Goal: Task Accomplishment & Management: Manage account settings

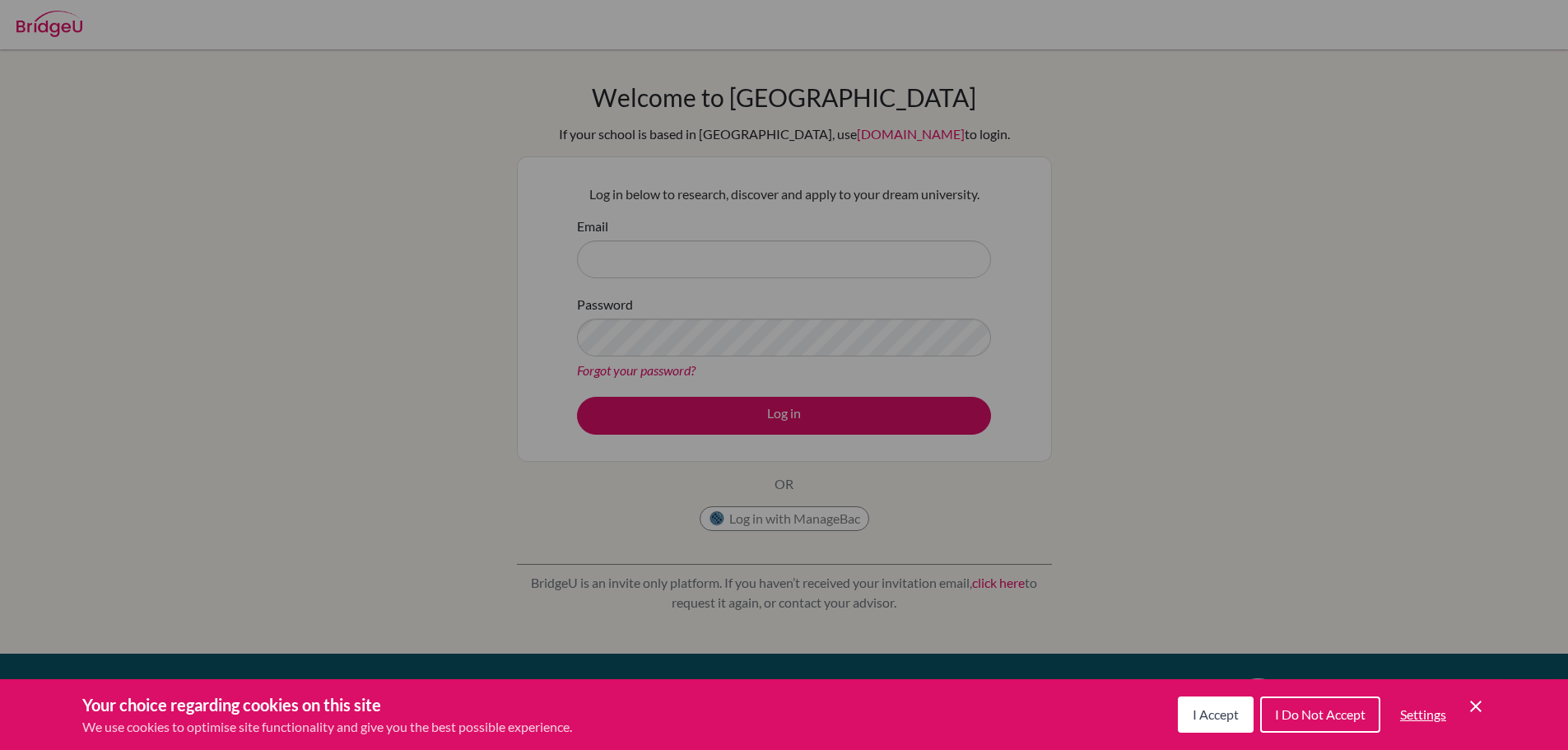
click at [1206, 716] on span "I Accept" at bounding box center [1216, 714] width 46 height 15
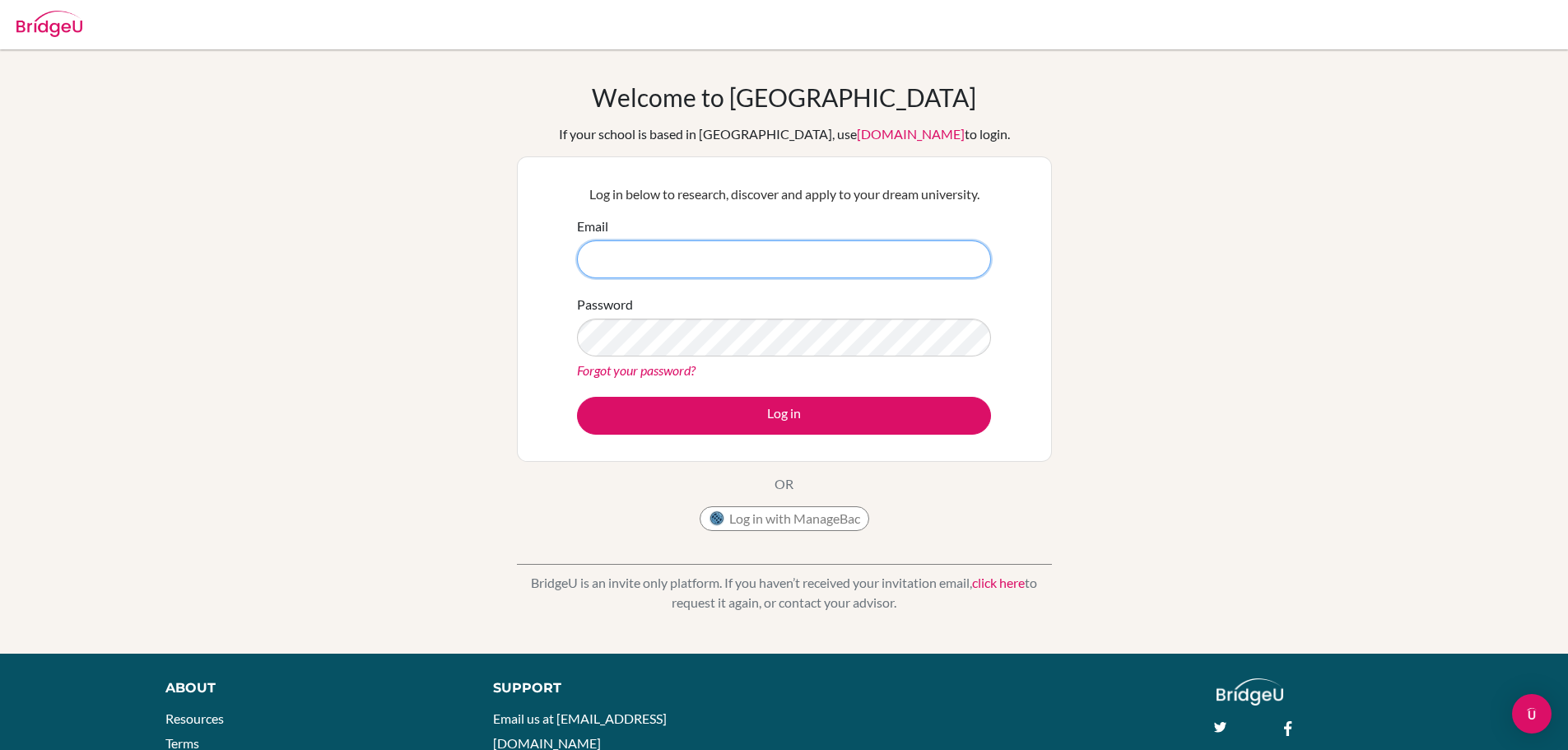
click at [746, 261] on input "Email" at bounding box center [784, 260] width 414 height 38
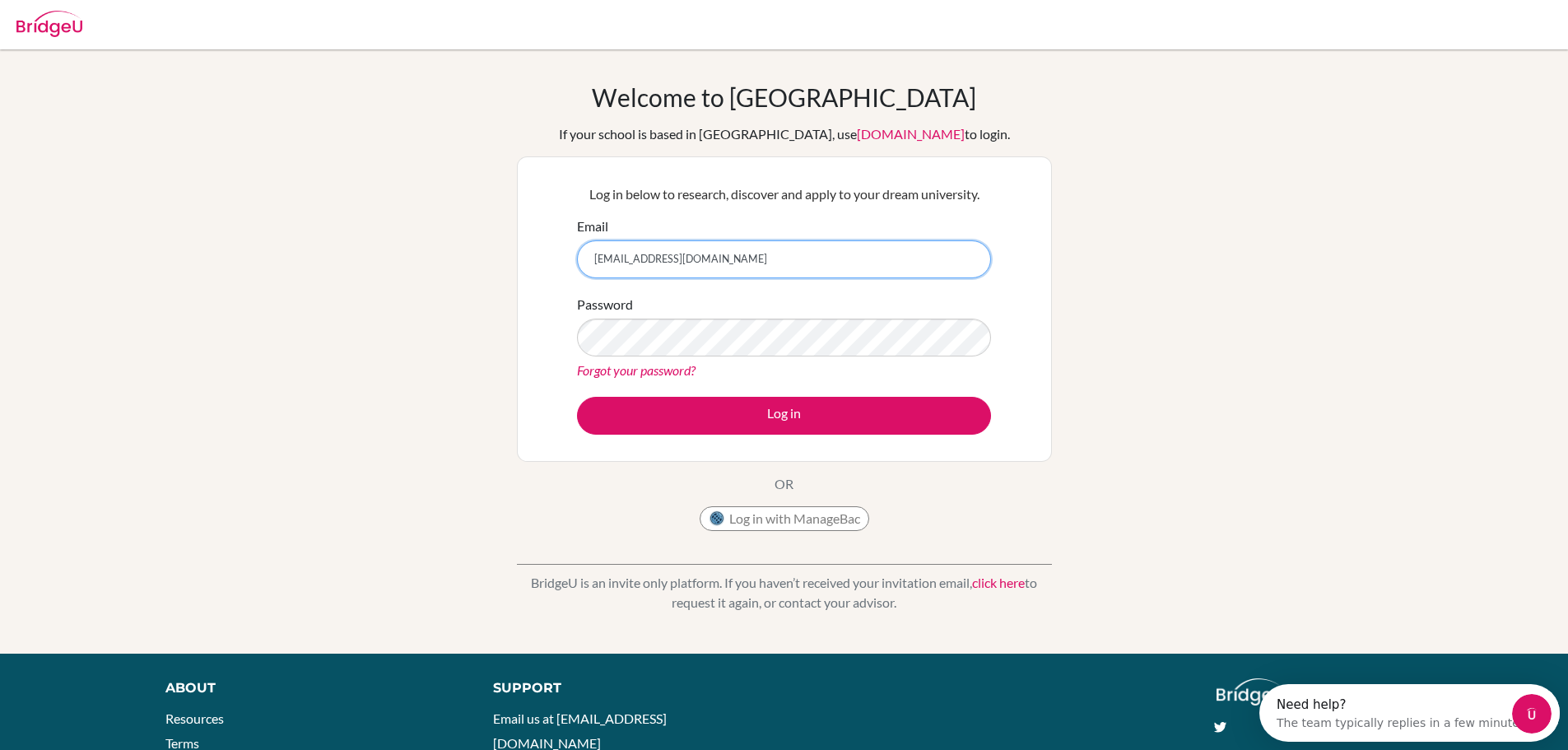
type input "[EMAIL_ADDRESS][DOMAIN_NAME]"
click at [577, 397] on button "Log in" at bounding box center [784, 415] width 414 height 38
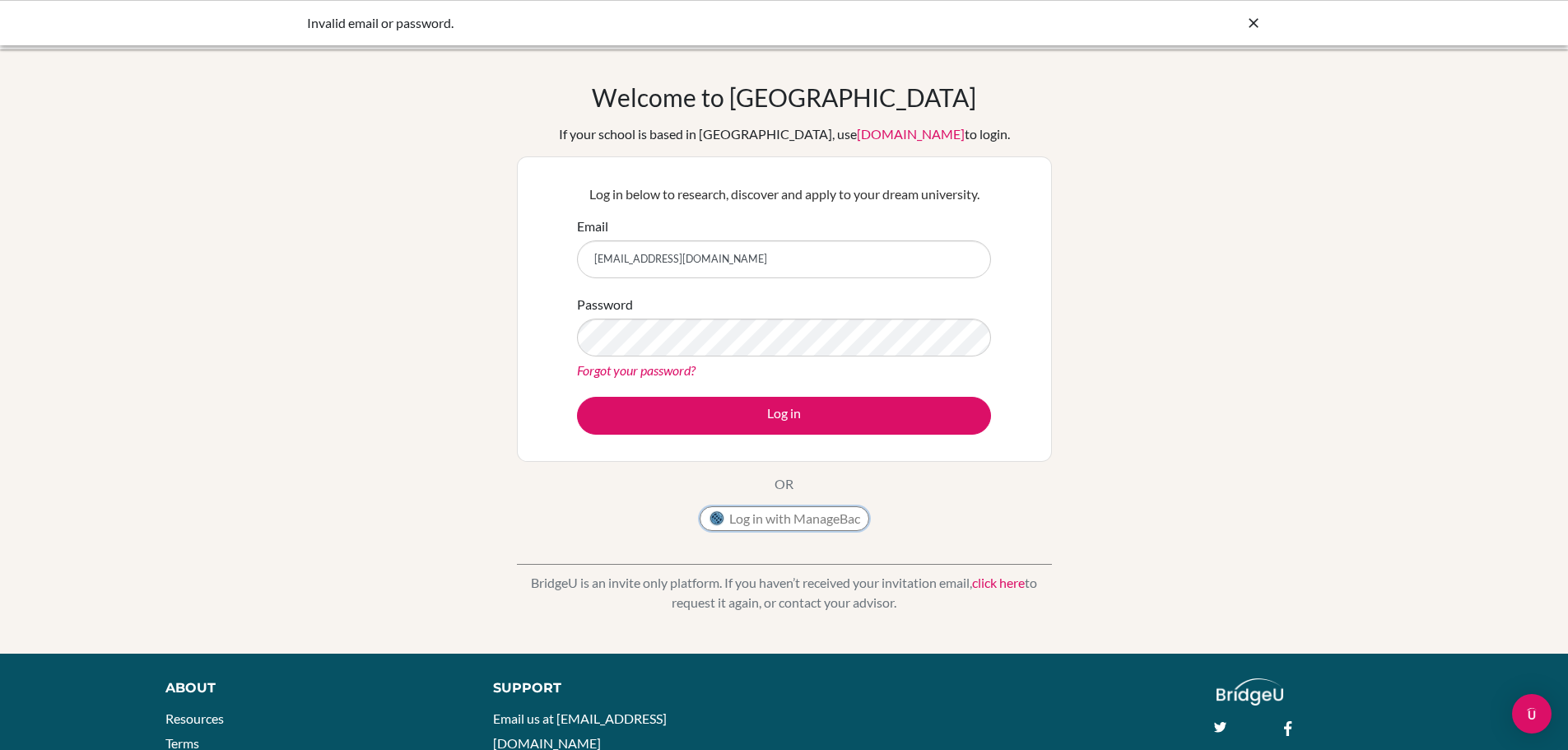
click at [765, 527] on button "Log in with ManageBac" at bounding box center [784, 518] width 169 height 25
